Goal: Navigation & Orientation: Find specific page/section

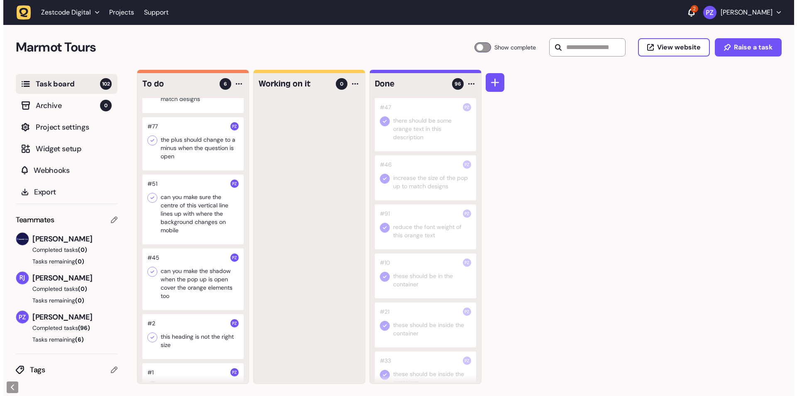
scroll to position [76, 0]
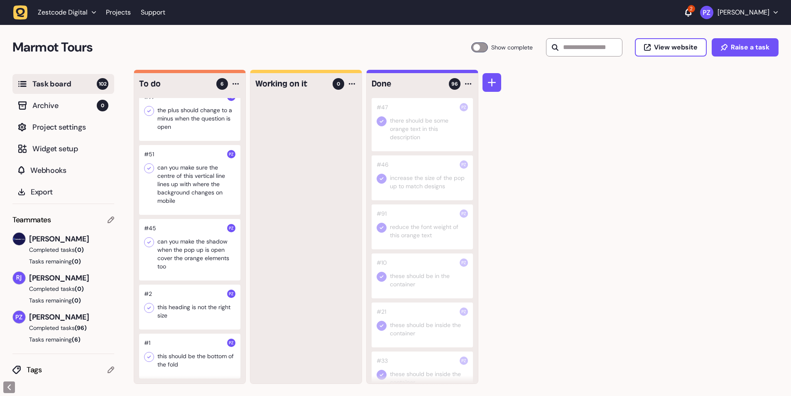
click at [186, 314] on div at bounding box center [189, 306] width 101 height 45
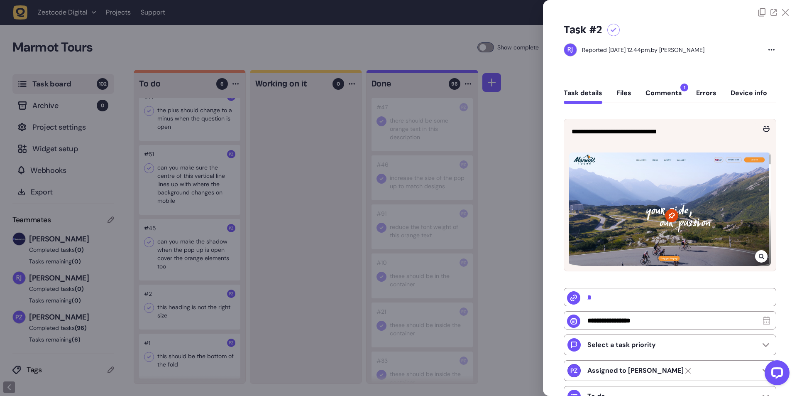
click at [250, 326] on div at bounding box center [398, 198] width 797 height 396
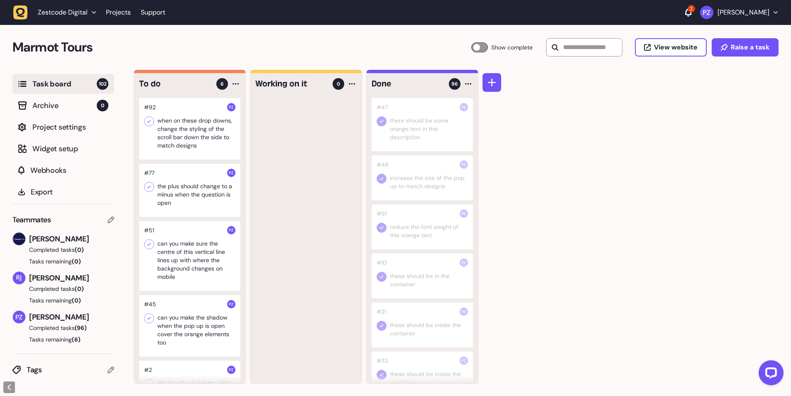
click at [191, 192] on div at bounding box center [189, 190] width 101 height 53
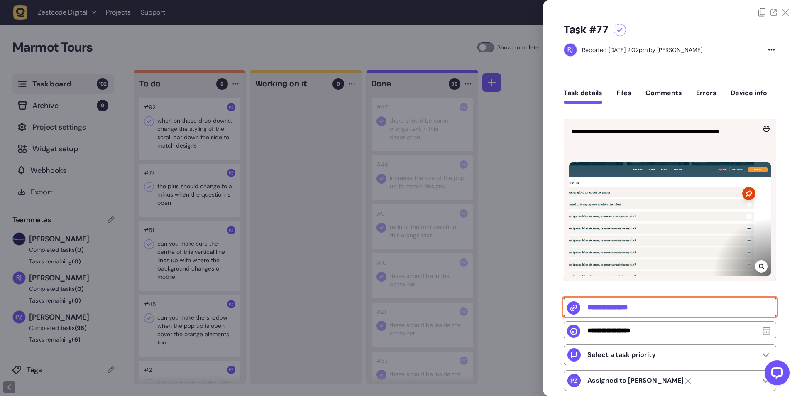
click at [620, 305] on input "**********" at bounding box center [670, 307] width 213 height 18
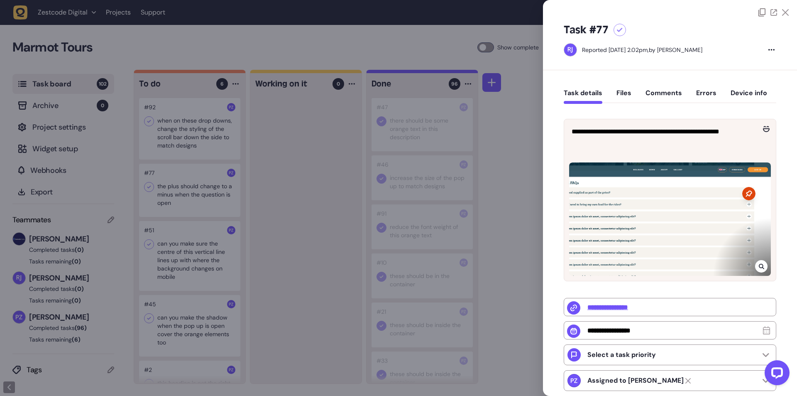
click at [521, 242] on div at bounding box center [398, 198] width 797 height 396
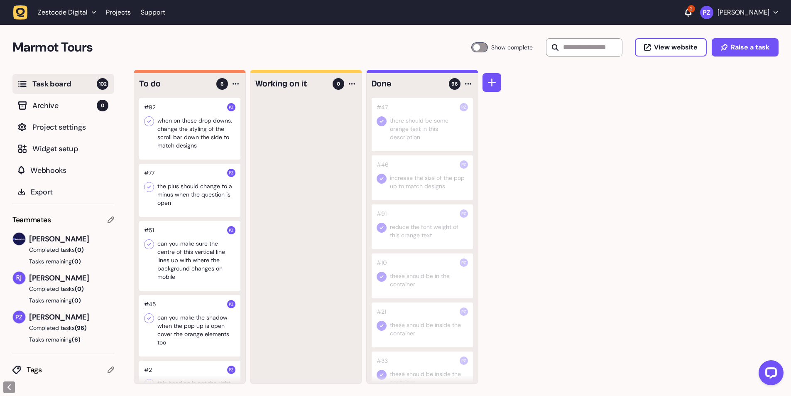
click at [195, 131] on div at bounding box center [189, 128] width 101 height 61
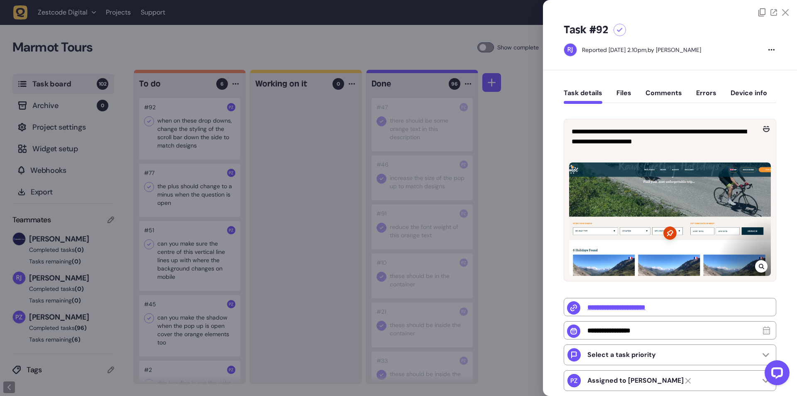
click at [258, 199] on div at bounding box center [398, 198] width 797 height 396
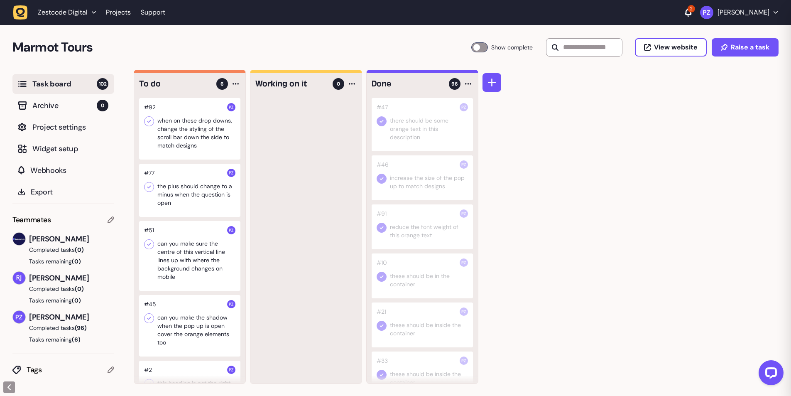
click at [180, 280] on div at bounding box center [189, 256] width 101 height 70
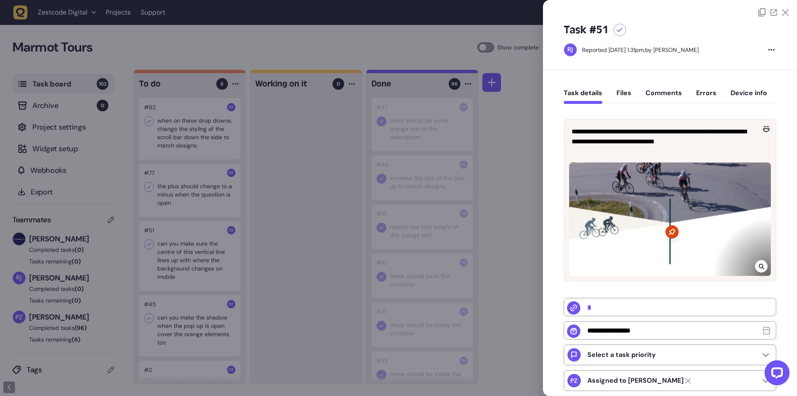
click at [296, 235] on div at bounding box center [398, 198] width 797 height 396
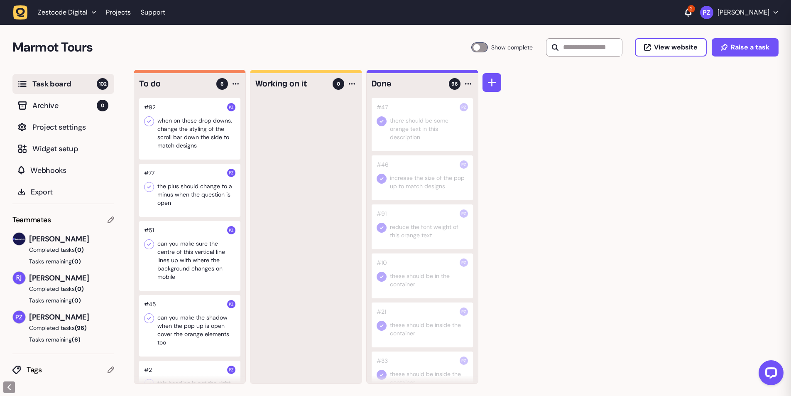
click at [193, 338] on div at bounding box center [189, 325] width 101 height 61
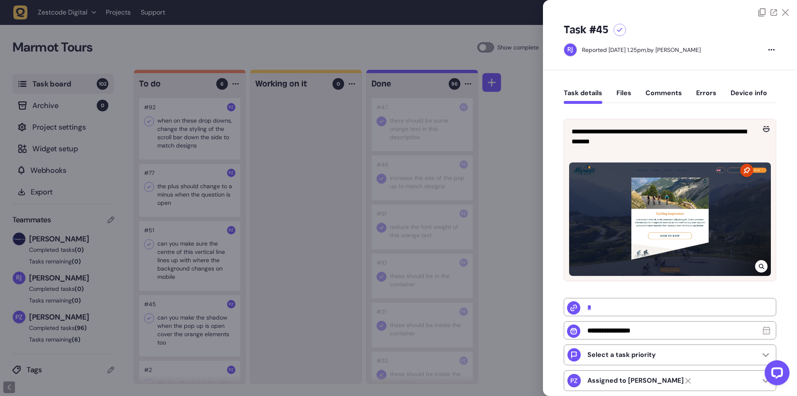
click at [314, 246] on div at bounding box center [398, 198] width 797 height 396
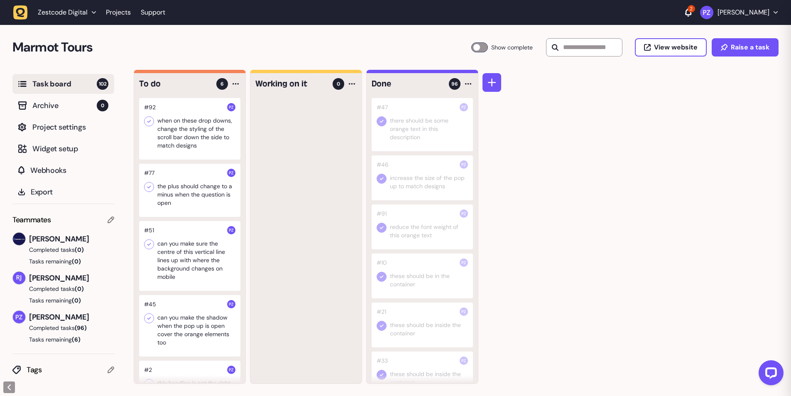
scroll to position [76, 0]
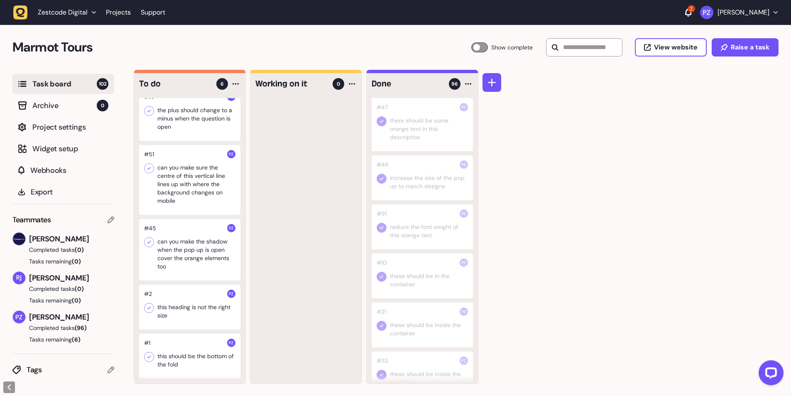
click at [177, 321] on div at bounding box center [189, 306] width 101 height 45
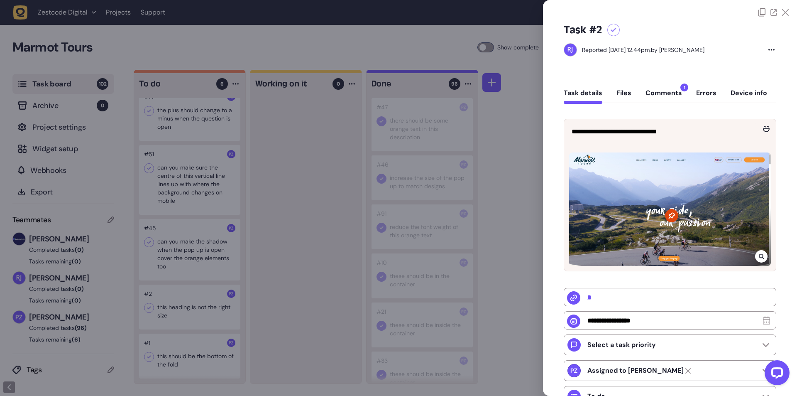
click at [312, 224] on div at bounding box center [398, 198] width 797 height 396
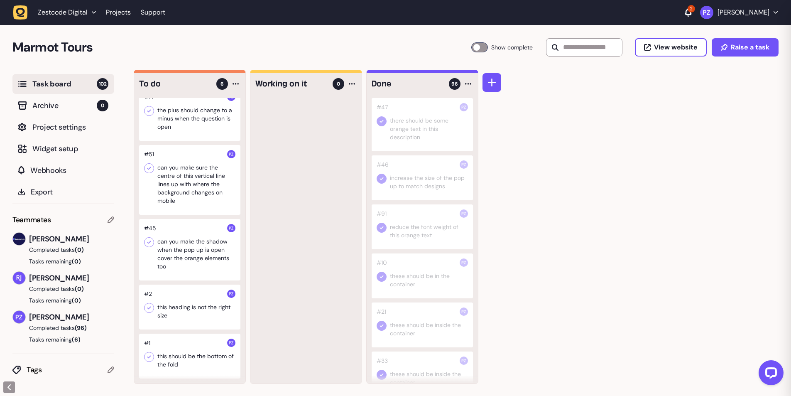
click at [208, 363] on div at bounding box center [189, 355] width 101 height 45
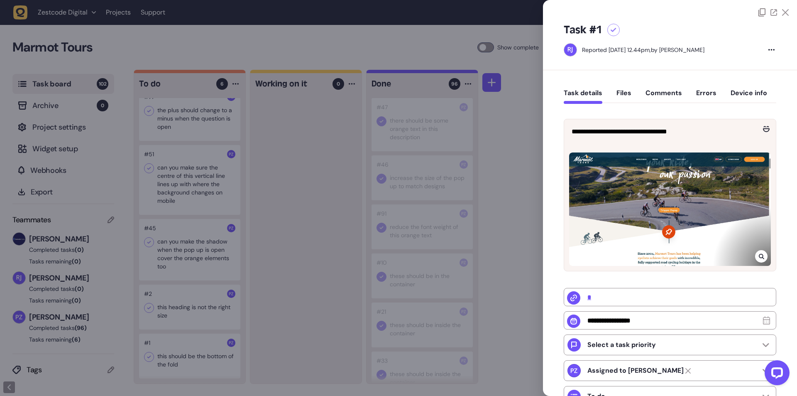
click at [364, 228] on div at bounding box center [398, 198] width 797 height 396
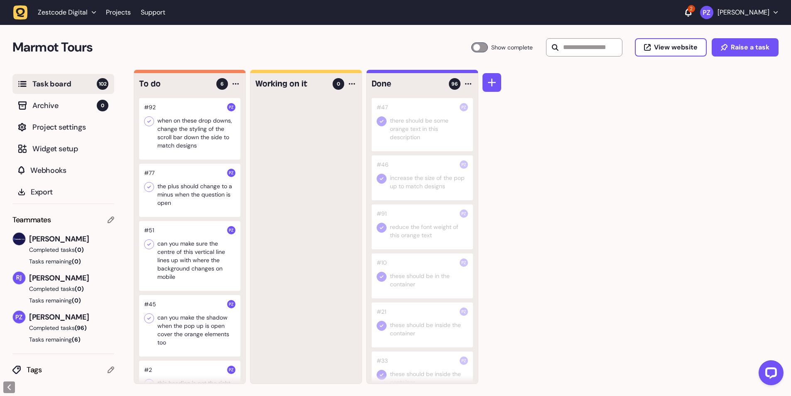
click at [197, 132] on div at bounding box center [189, 128] width 101 height 61
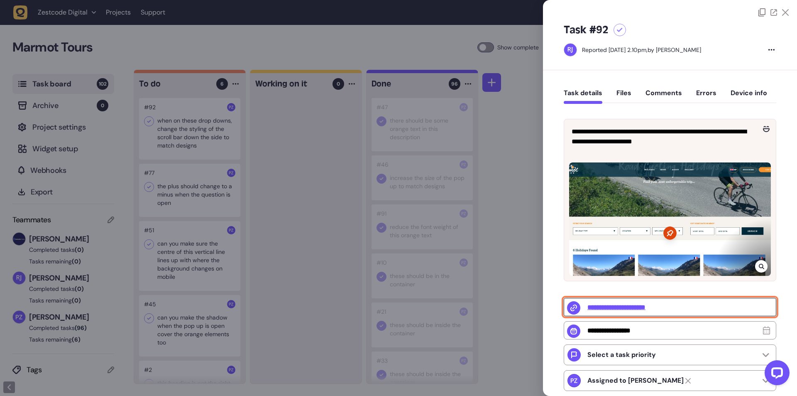
click at [640, 310] on input "**********" at bounding box center [670, 307] width 213 height 18
